Goal: Transaction & Acquisition: Purchase product/service

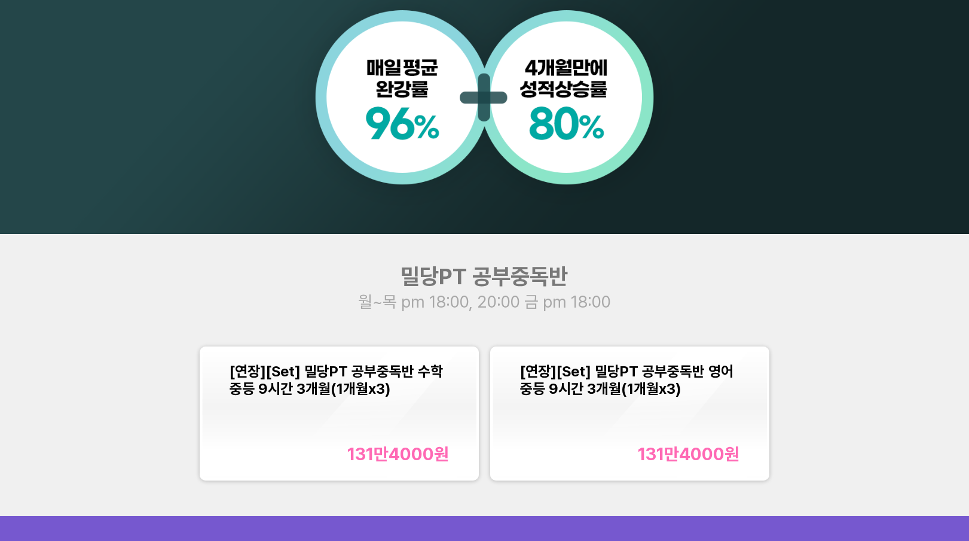
scroll to position [1058, 0]
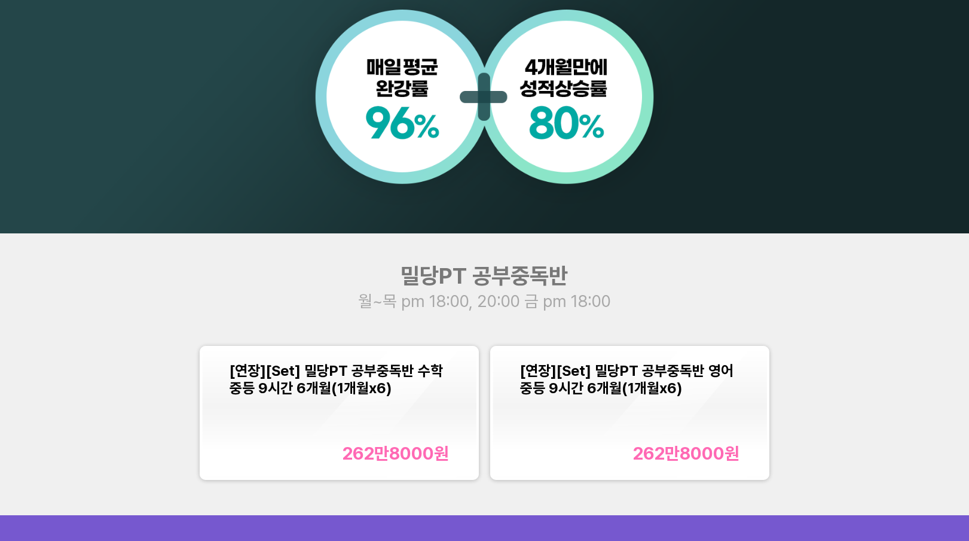
scroll to position [1059, 0]
